Goal: Book appointment/travel/reservation

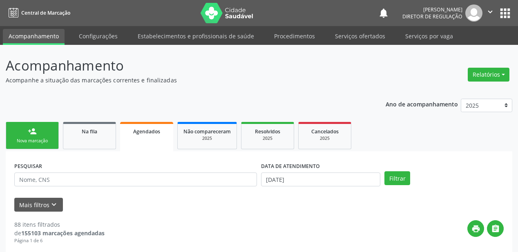
click at [350, 37] on link "Serviços ofertados" at bounding box center [360, 36] width 62 height 14
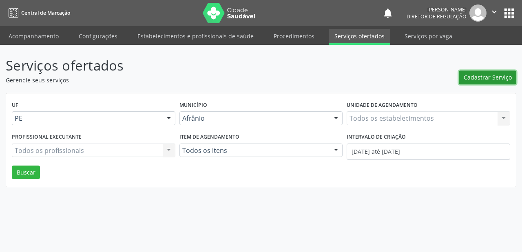
click at [501, 77] on span "Cadastrar Serviço" at bounding box center [488, 77] width 48 height 9
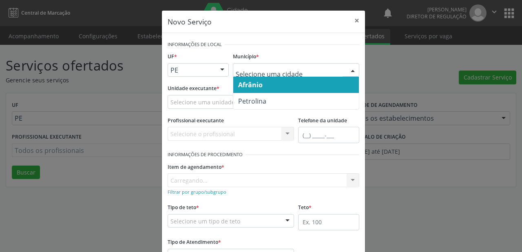
click at [247, 83] on span "Afrânio" at bounding box center [250, 84] width 24 height 9
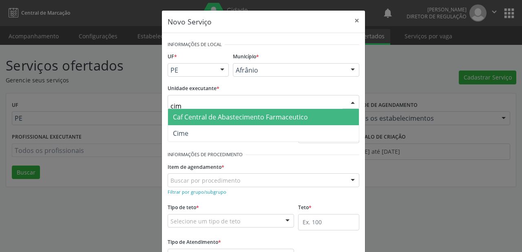
type input "cime"
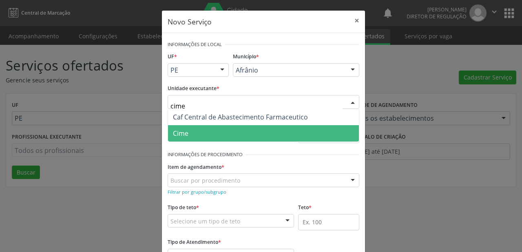
click at [193, 139] on span "Cime" at bounding box center [263, 133] width 191 height 16
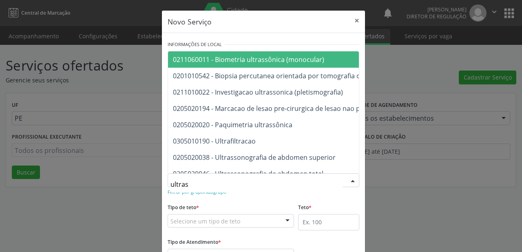
type input "ultrass"
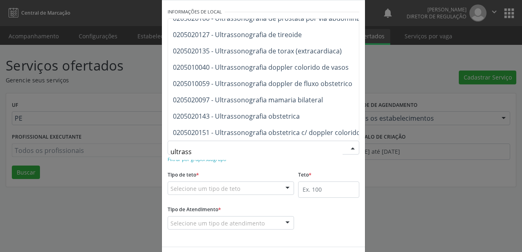
scroll to position [193, 0]
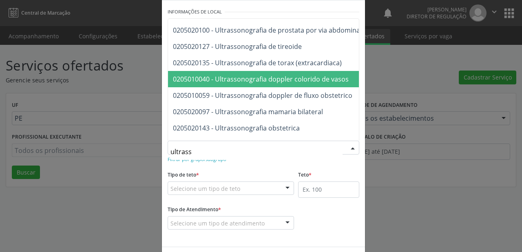
drag, startPoint x: 242, startPoint y: 78, endPoint x: 229, endPoint y: 140, distance: 64.0
click at [241, 78] on span "0205010040 - Ultrassonografia doppler colorido de vasos" at bounding box center [261, 79] width 176 height 9
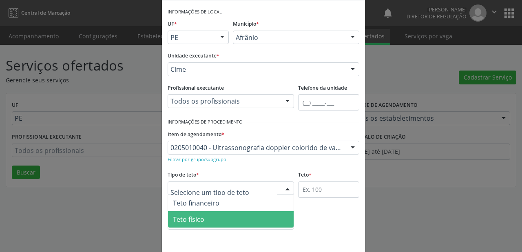
drag, startPoint x: 210, startPoint y: 217, endPoint x: 222, endPoint y: 217, distance: 11.8
click at [211, 217] on span "Teto físico" at bounding box center [231, 219] width 126 height 16
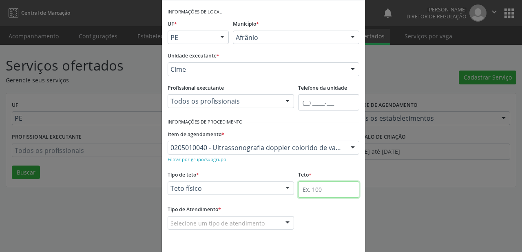
click at [298, 192] on input "text" at bounding box center [328, 190] width 61 height 16
type input "1"
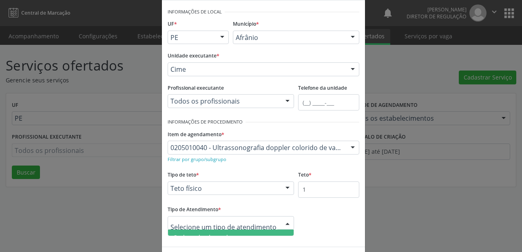
click at [212, 234] on span "Ordem de chegada" at bounding box center [202, 237] width 59 height 9
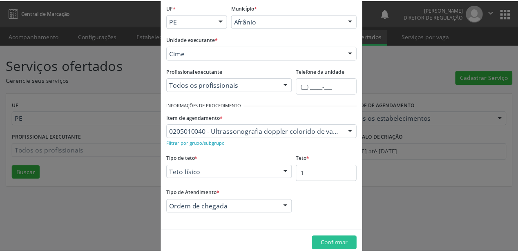
scroll to position [62, 0]
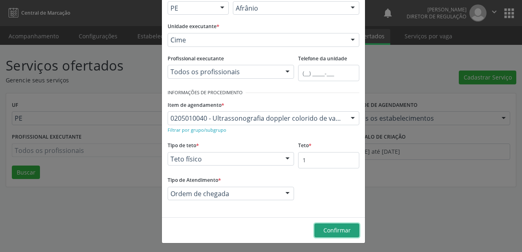
click at [329, 235] on button "Confirmar" at bounding box center [337, 231] width 45 height 14
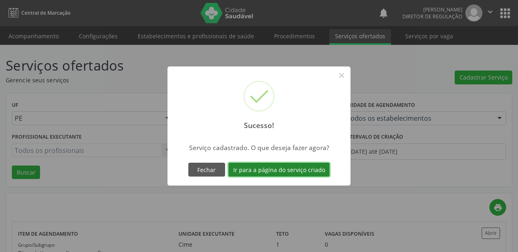
click at [258, 172] on button "Ir para a página do serviço criado" at bounding box center [278, 170] width 101 height 14
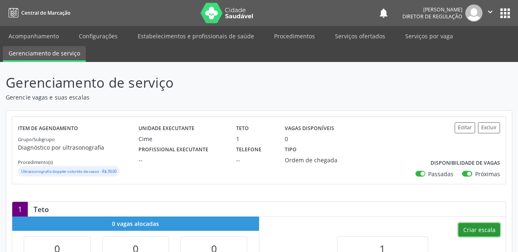
click at [473, 229] on button "Criar escala" at bounding box center [479, 230] width 42 height 14
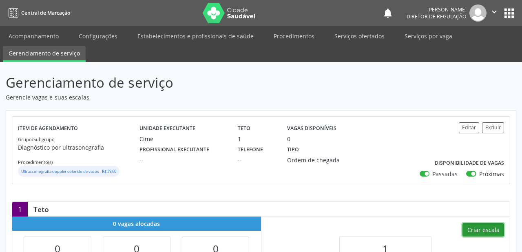
select select "8"
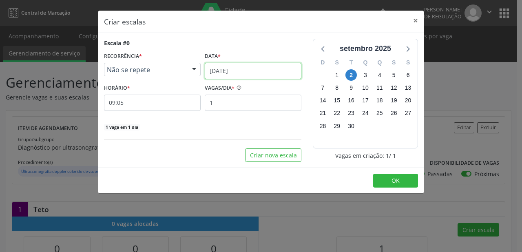
click at [237, 74] on input "[DATE]" at bounding box center [253, 71] width 97 height 16
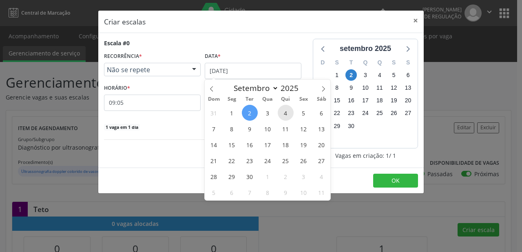
click at [287, 116] on span "4" at bounding box center [286, 113] width 16 height 16
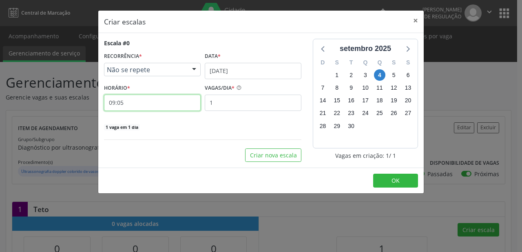
click at [150, 104] on input "09:05" at bounding box center [152, 103] width 97 height 16
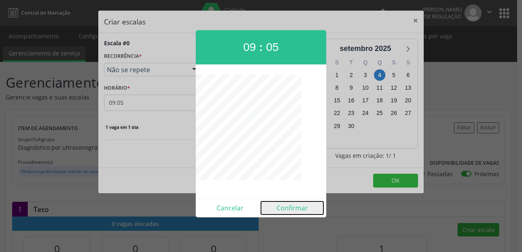
drag, startPoint x: 288, startPoint y: 210, endPoint x: 319, endPoint y: 194, distance: 35.2
click at [288, 210] on button "Confirmar" at bounding box center [292, 208] width 62 height 13
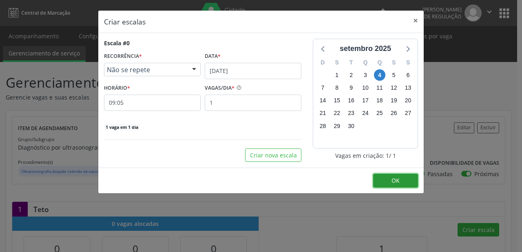
click at [390, 181] on button "OK" at bounding box center [395, 181] width 45 height 14
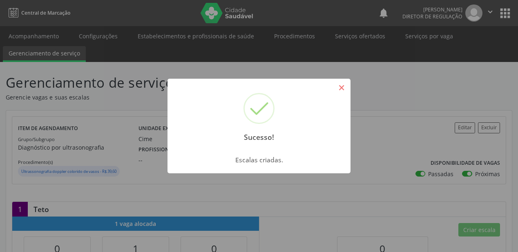
click at [338, 89] on button "×" at bounding box center [341, 88] width 14 height 14
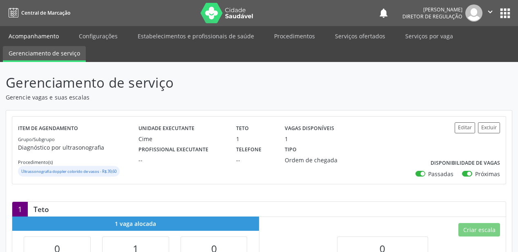
click at [39, 34] on link "Acompanhamento" at bounding box center [34, 36] width 62 height 14
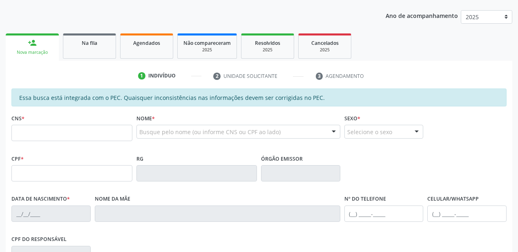
scroll to position [98, 0]
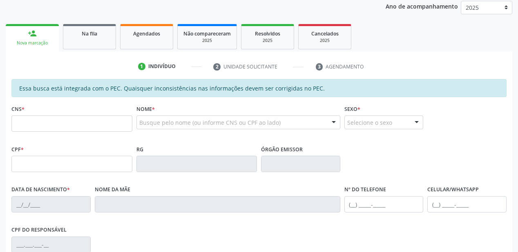
click at [21, 132] on fieldset "CNS *" at bounding box center [71, 120] width 121 height 35
click at [22, 126] on input "text" at bounding box center [71, 123] width 121 height 16
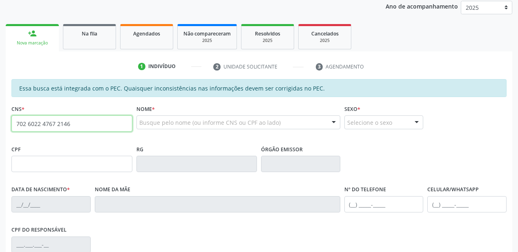
type input "702 6022 4767 2146"
type input "114.969.374-65"
type input "[DATE]"
type input "[PERSON_NAME]"
type input "[PHONE_NUMBER]"
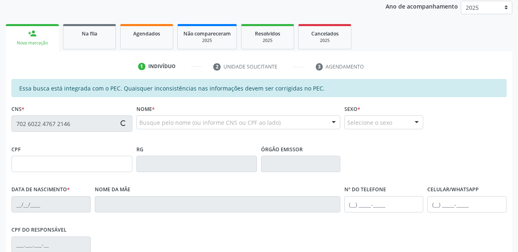
type input "S/N"
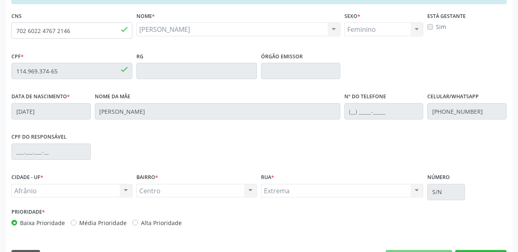
scroll to position [213, 0]
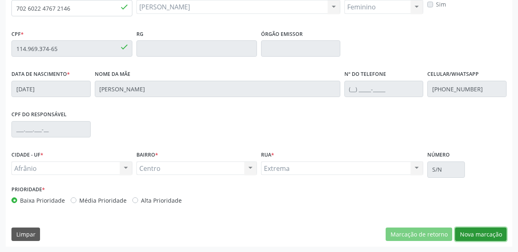
click at [471, 234] on button "Nova marcação" at bounding box center [480, 235] width 51 height 14
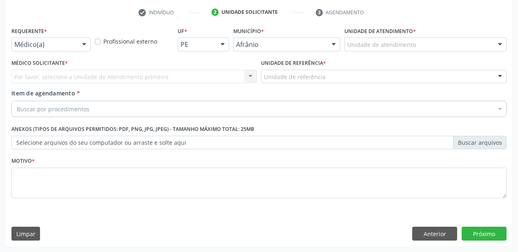
scroll to position [152, 0]
click at [366, 50] on div "Unidade de atendimento" at bounding box center [425, 45] width 162 height 14
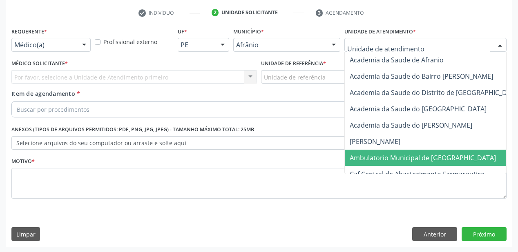
click at [373, 159] on span "Ambulatorio Municipal de [GEOGRAPHIC_DATA]" at bounding box center [422, 157] width 146 height 9
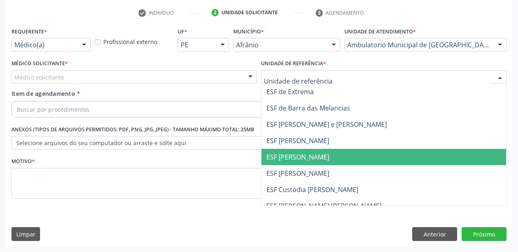
click at [298, 163] on span "ESF [PERSON_NAME]" at bounding box center [383, 157] width 244 height 16
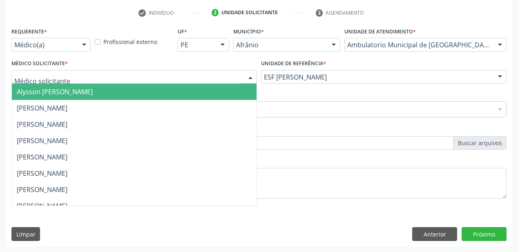
drag, startPoint x: 55, startPoint y: 74, endPoint x: 60, endPoint y: 93, distance: 20.0
click at [60, 93] on span "Alysson [PERSON_NAME]" at bounding box center [55, 91] width 76 height 9
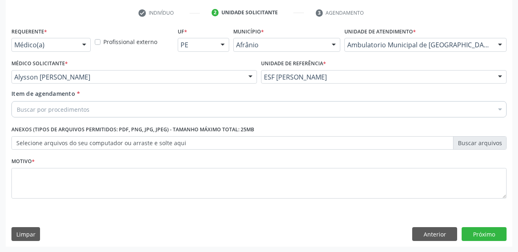
click at [56, 116] on div "Buscar por procedimentos" at bounding box center [258, 109] width 495 height 16
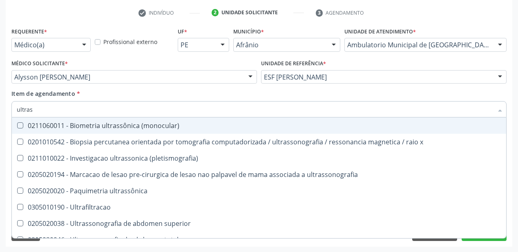
type input "ultrass"
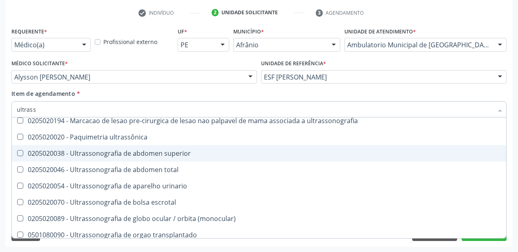
scroll to position [65, 0]
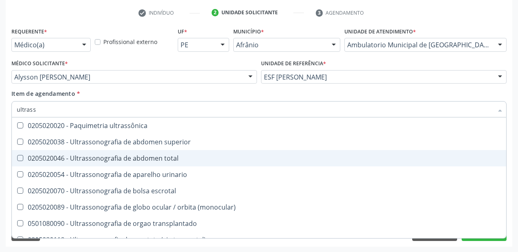
click at [98, 163] on span "0205020046 - Ultrassonografia de abdomen total" at bounding box center [259, 158] width 494 height 16
checkbox total "true"
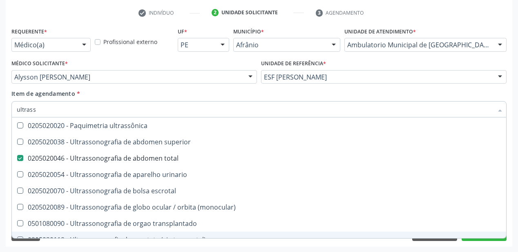
click at [52, 249] on div "Acompanhamento Acompanhe a situação das marcações correntes e finalizadas Relat…" at bounding box center [259, 73] width 518 height 360
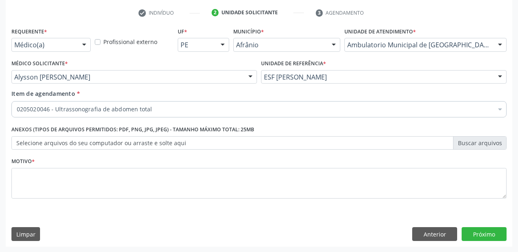
scroll to position [0, 0]
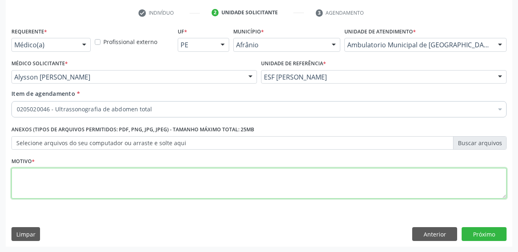
click at [29, 181] on textarea at bounding box center [258, 183] width 495 height 31
type textarea "*"
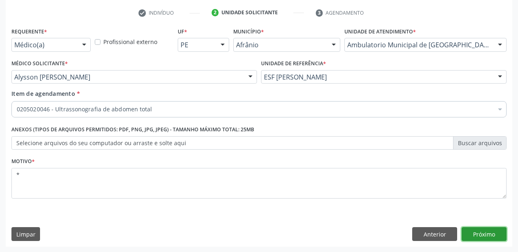
click at [489, 231] on button "Próximo" at bounding box center [483, 234] width 45 height 14
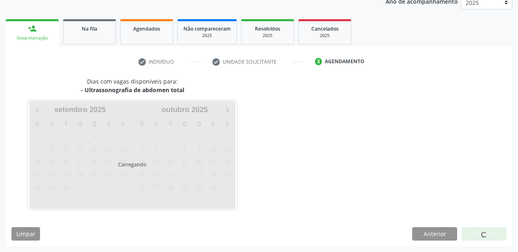
scroll to position [102, 0]
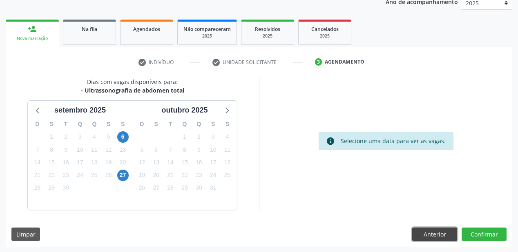
click at [425, 230] on button "Anterior" at bounding box center [434, 235] width 45 height 14
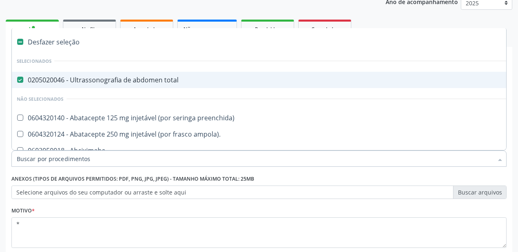
click at [101, 84] on span "0205020046 - Ultrassonografia de abdomen total" at bounding box center [331, 80] width 638 height 16
checkbox total "false"
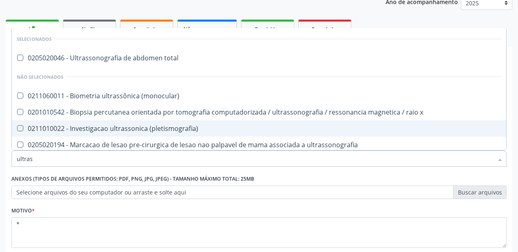
type input "ultrass"
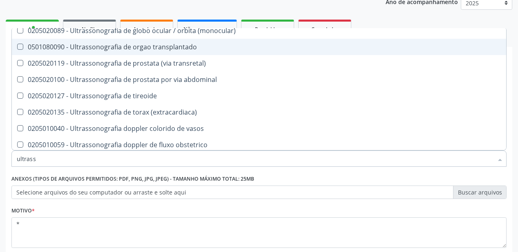
scroll to position [229, 0]
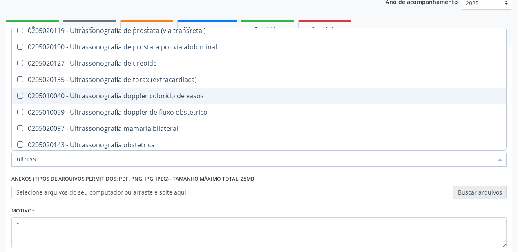
click at [129, 98] on div "0205010040 - Ultrassonografia doppler colorido de vasos" at bounding box center [259, 96] width 484 height 7
checkbox vasos "true"
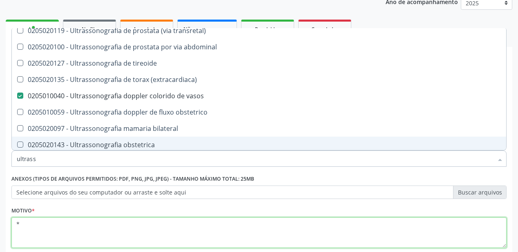
click at [67, 225] on textarea "*" at bounding box center [258, 233] width 495 height 31
checkbox total "true"
checkbox vasos "false"
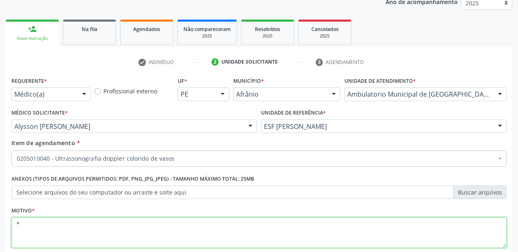
scroll to position [152, 0]
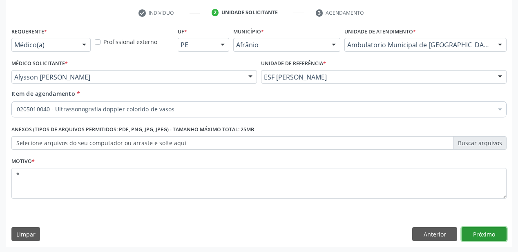
click at [482, 230] on button "Próximo" at bounding box center [483, 234] width 45 height 14
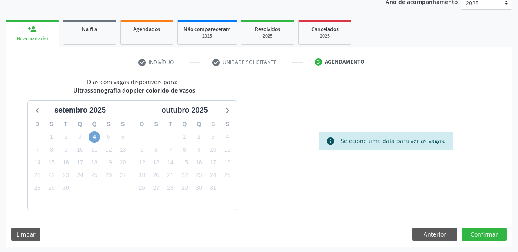
click at [96, 136] on span "4" at bounding box center [94, 136] width 11 height 11
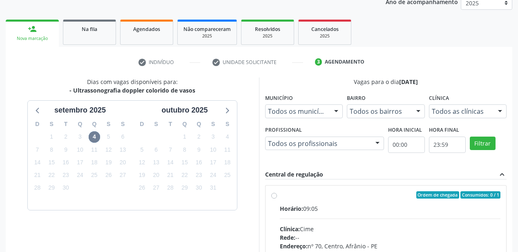
click at [344, 230] on div "Clínica: Cime" at bounding box center [390, 229] width 220 height 9
click at [277, 199] on input "Ordem de chegada Consumidos: 0 / 1 Horário: 09:05 Clínica: Cime Rede: -- Endere…" at bounding box center [274, 194] width 6 height 7
radio input "true"
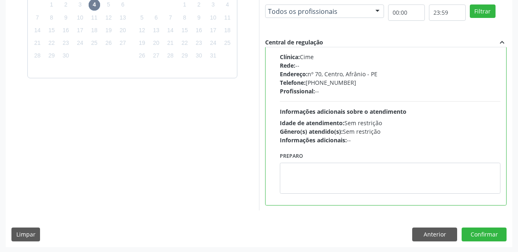
scroll to position [235, 0]
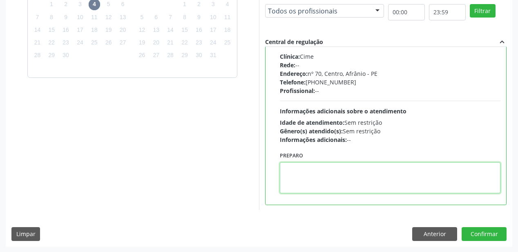
click at [341, 168] on textarea at bounding box center [390, 177] width 220 height 31
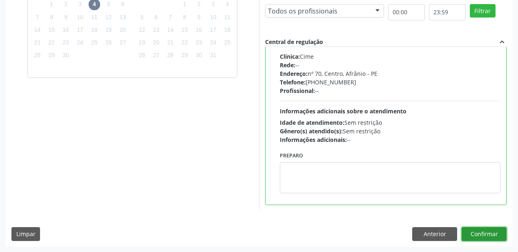
click at [480, 235] on button "Confirmar" at bounding box center [483, 234] width 45 height 14
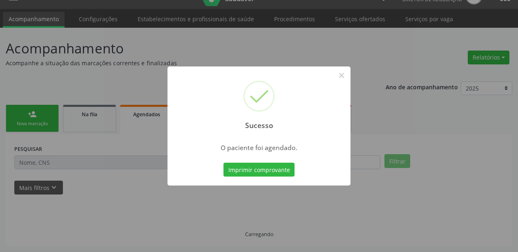
scroll to position [16, 0]
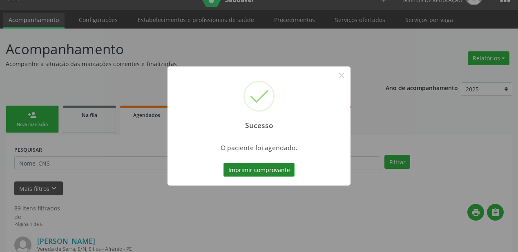
click at [256, 168] on button "Imprimir comprovante" at bounding box center [258, 170] width 71 height 14
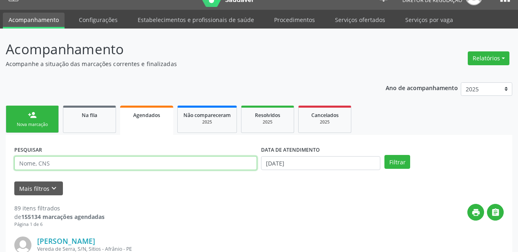
click at [47, 164] on input "text" at bounding box center [135, 163] width 242 height 14
type input "gerusa"
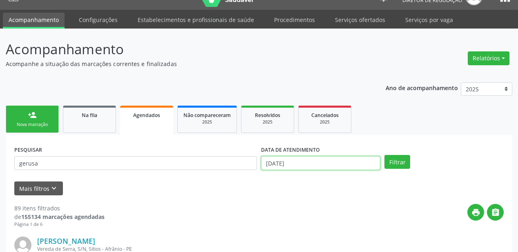
click at [272, 160] on input "[DATE]" at bounding box center [320, 163] width 119 height 14
click at [395, 162] on button "Filtrar" at bounding box center [397, 162] width 26 height 14
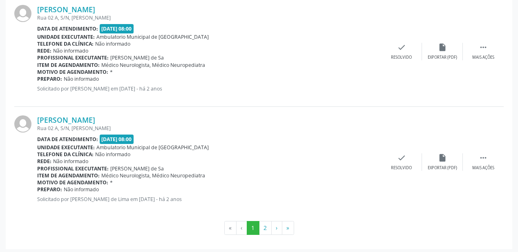
scroll to position [1771, 0]
click at [264, 229] on button "2" at bounding box center [265, 228] width 13 height 14
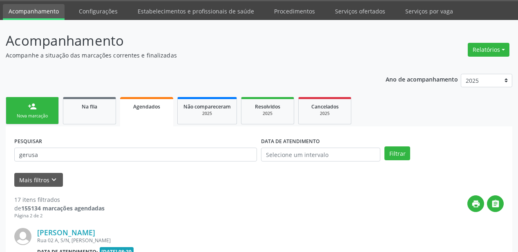
scroll to position [250, 0]
